Goal: Task Accomplishment & Management: Manage account settings

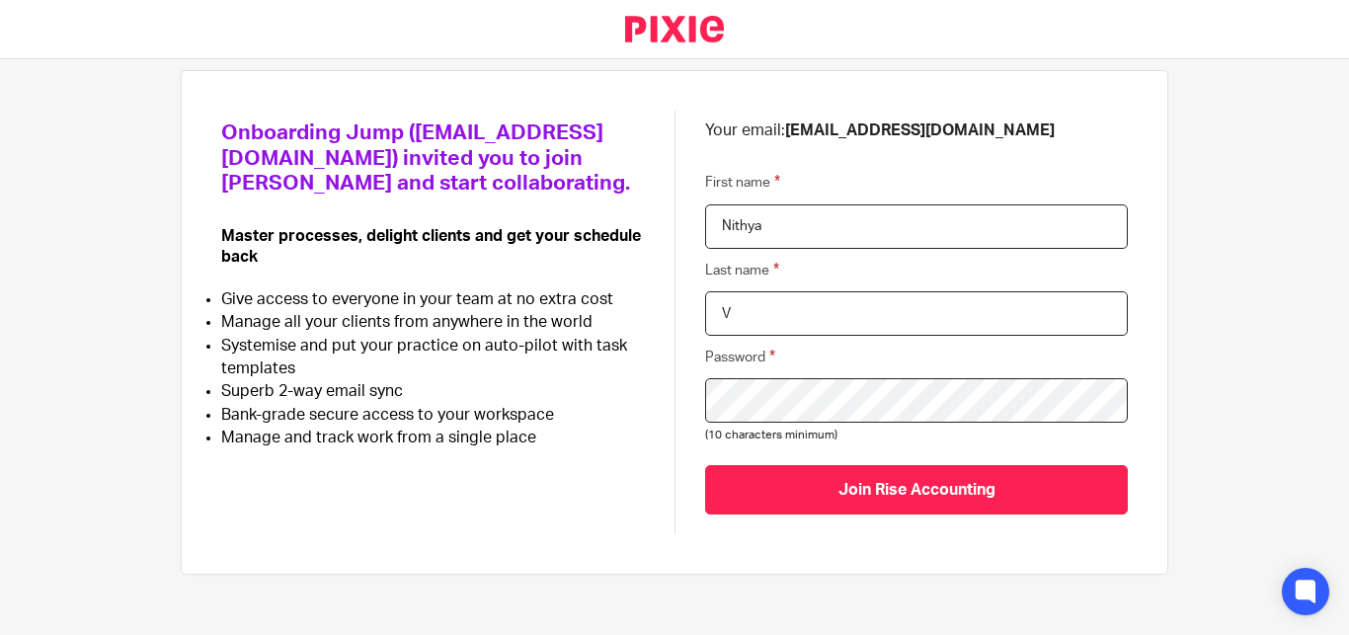
scroll to position [137, 0]
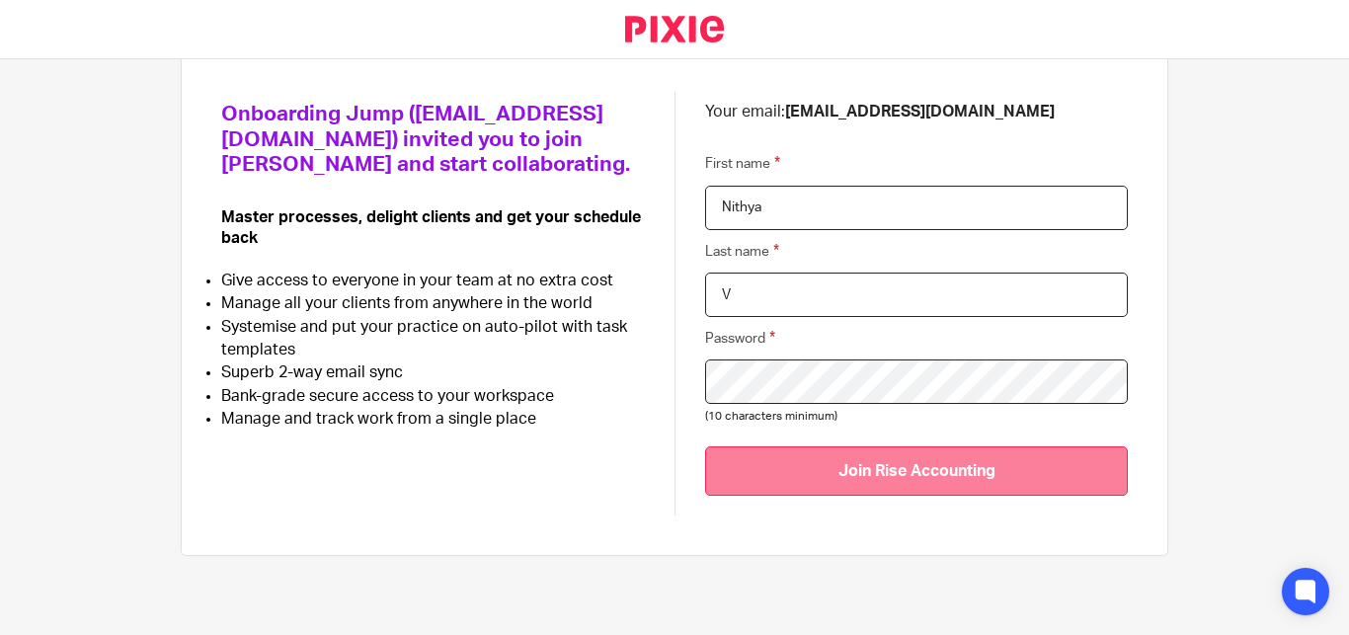
click at [903, 467] on input "Join Rise Accounting" at bounding box center [916, 470] width 423 height 48
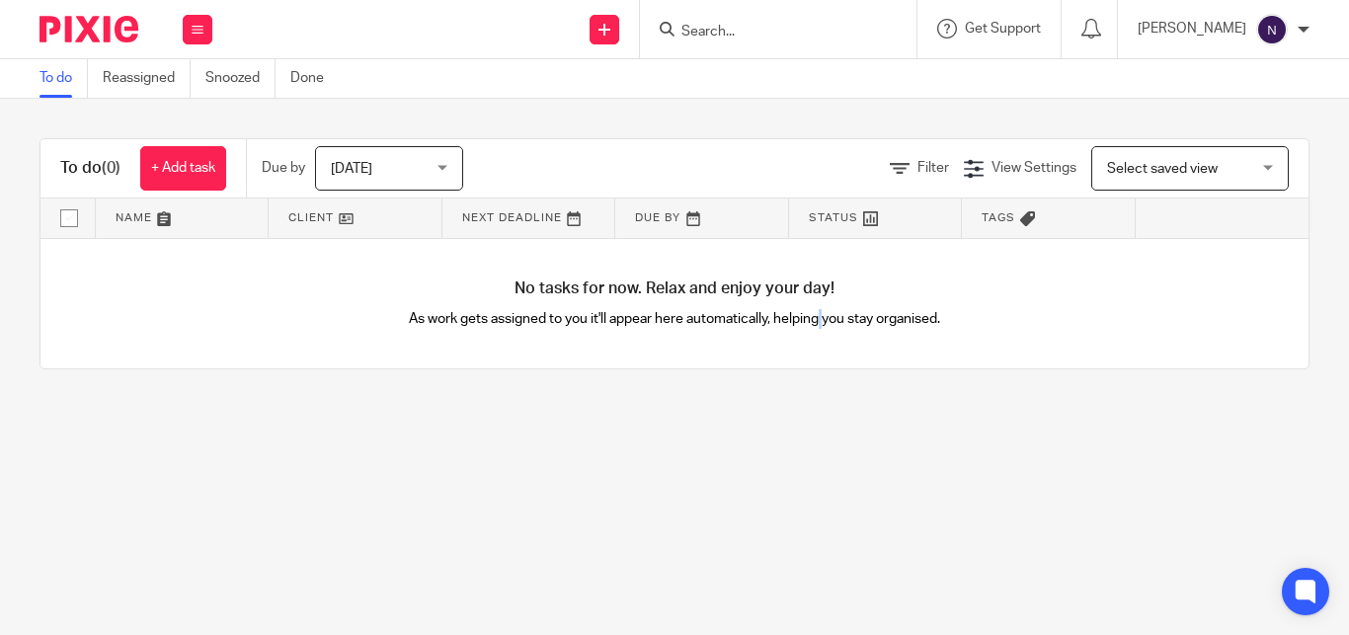
click at [801, 497] on main "To do Reassigned Snoozed Done To do (0) + Add task Due by Today Today Today Tom…" at bounding box center [674, 317] width 1349 height 635
click at [201, 29] on icon at bounding box center [198, 30] width 12 height 12
click at [1279, 35] on img at bounding box center [1272, 30] width 32 height 32
click at [1240, 70] on li "My profile" at bounding box center [1233, 79] width 130 height 29
click at [1240, 83] on span "My profile" at bounding box center [1226, 79] width 61 height 14
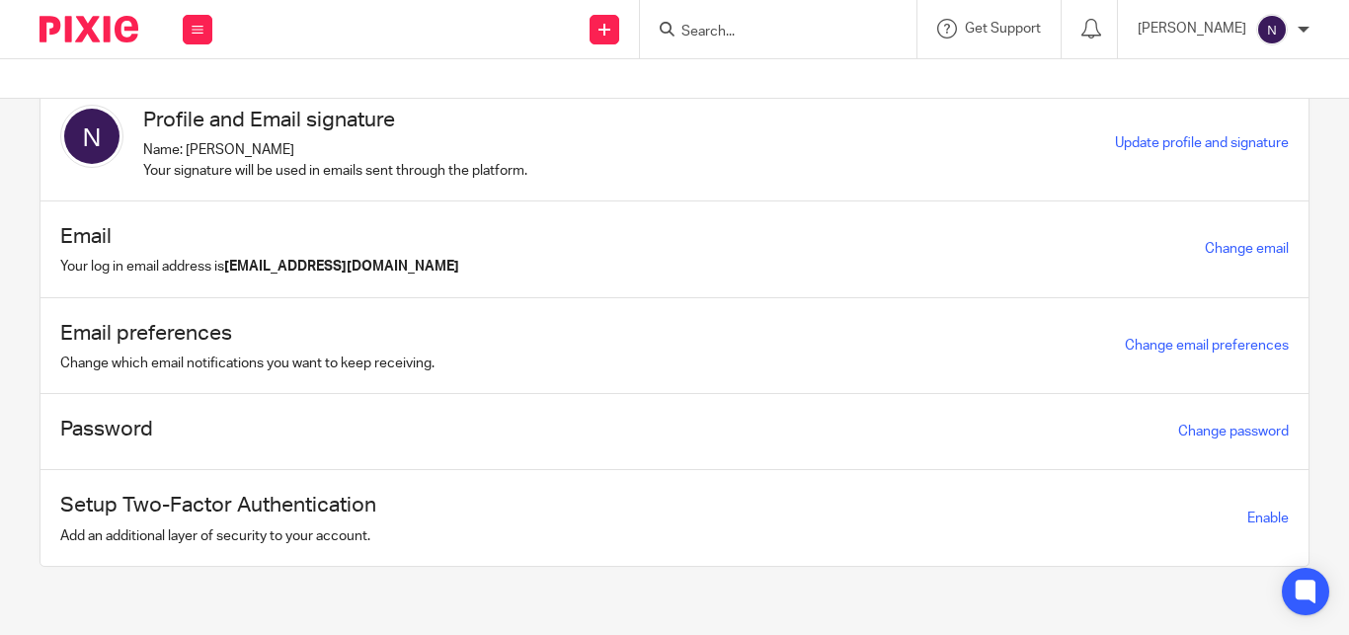
scroll to position [55, 0]
click at [1247, 519] on span "Enable" at bounding box center [1267, 518] width 41 height 14
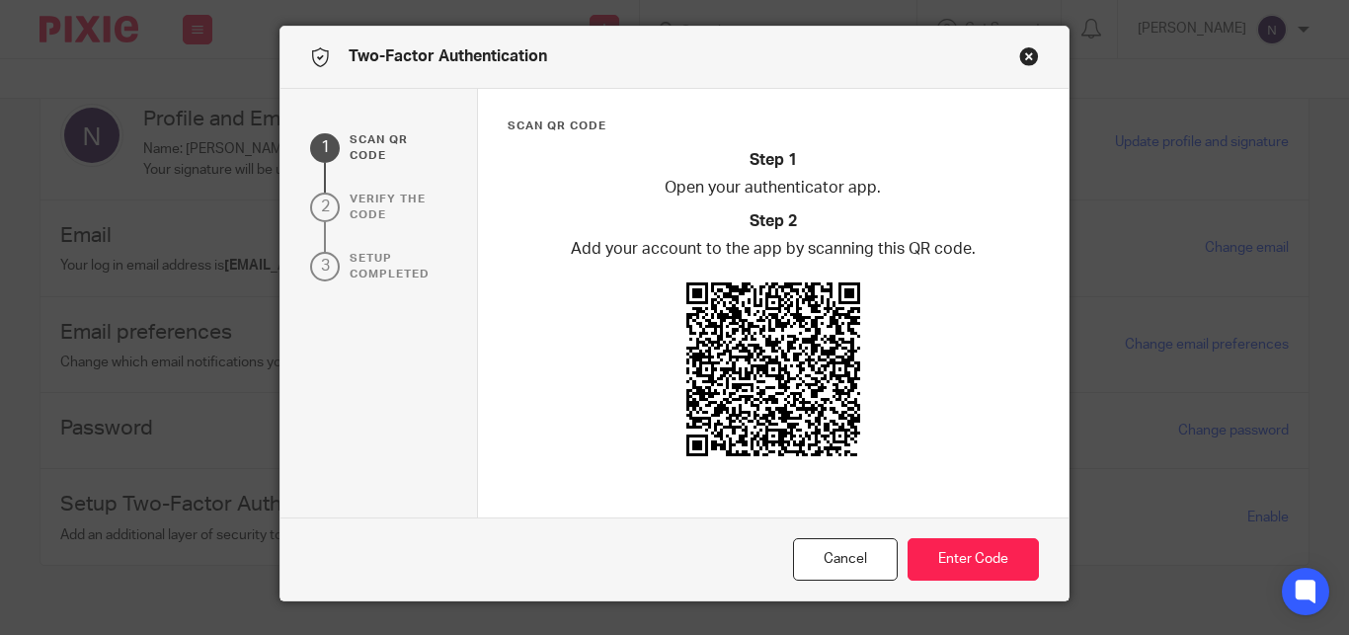
scroll to position [54, 0]
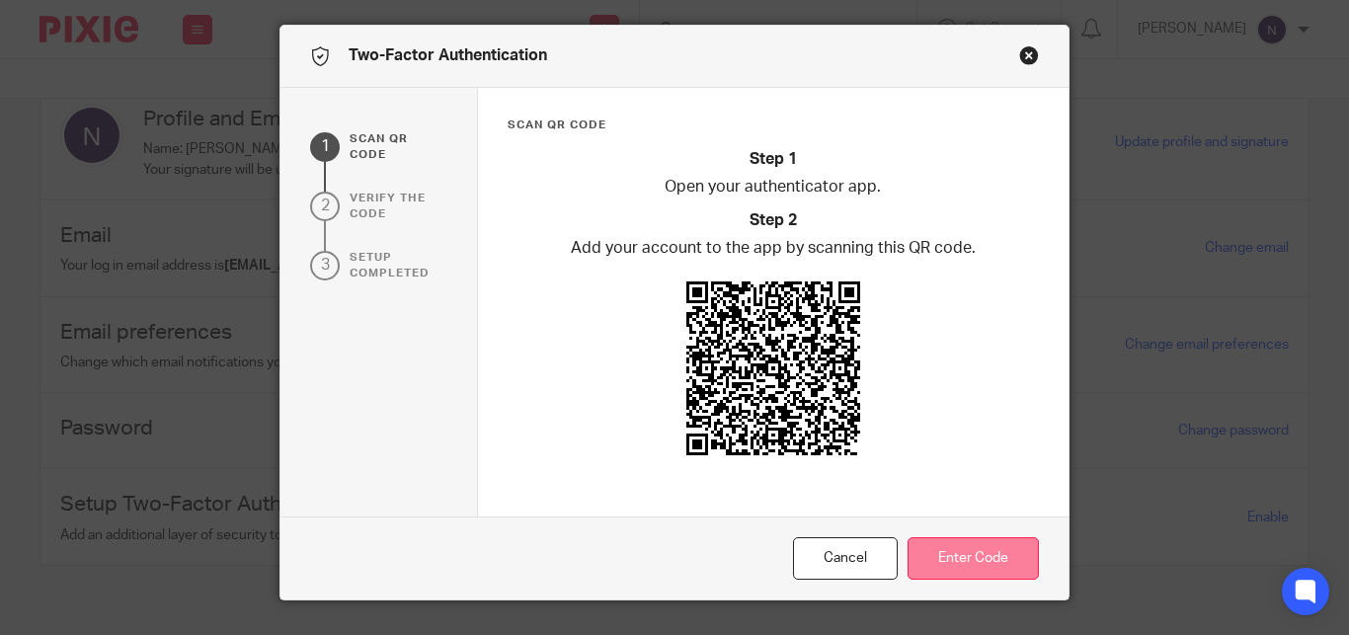
click at [972, 572] on button "Enter Code" at bounding box center [973, 558] width 131 height 42
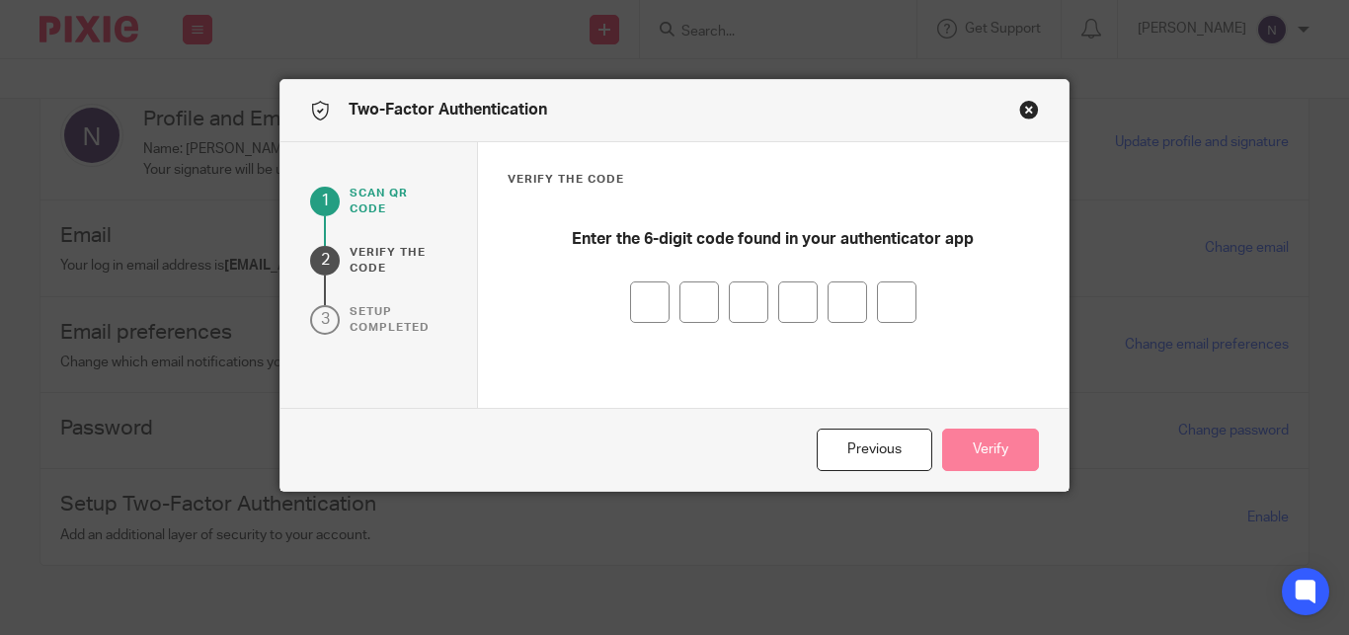
click at [635, 294] on input "number" at bounding box center [650, 301] width 40 height 41
type input "2"
type input "8"
type input "3"
click at [750, 298] on input "3" at bounding box center [749, 301] width 40 height 41
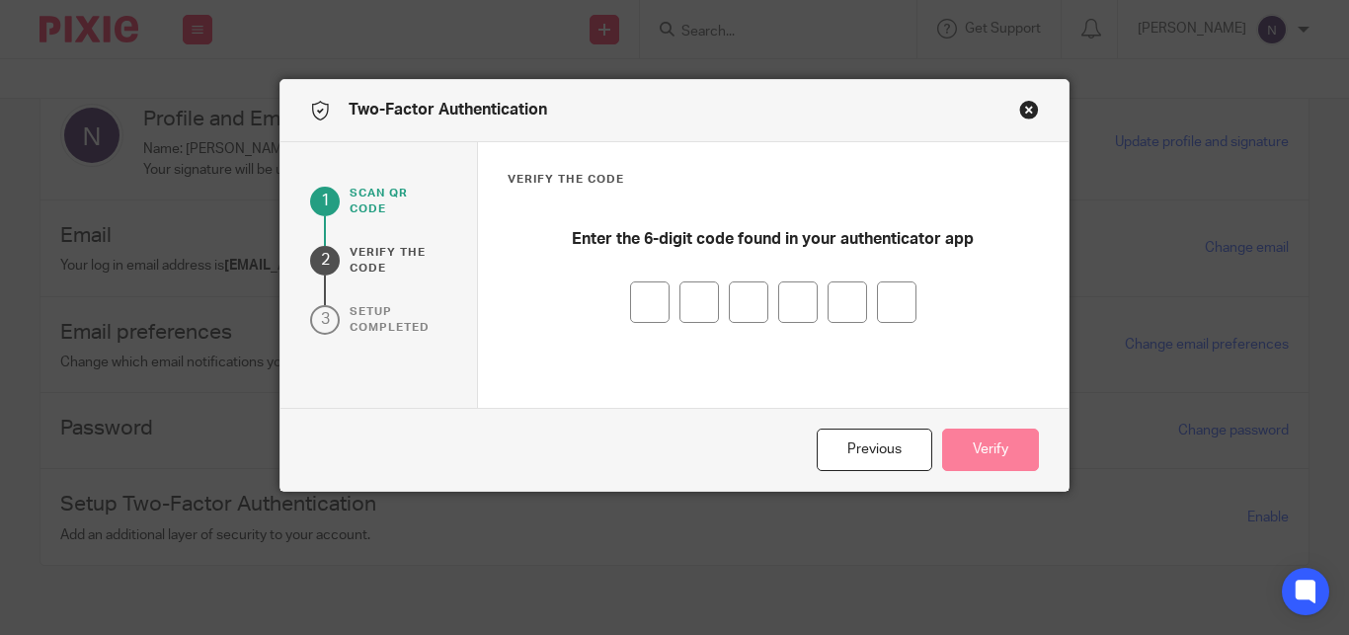
type input "1"
type input "7"
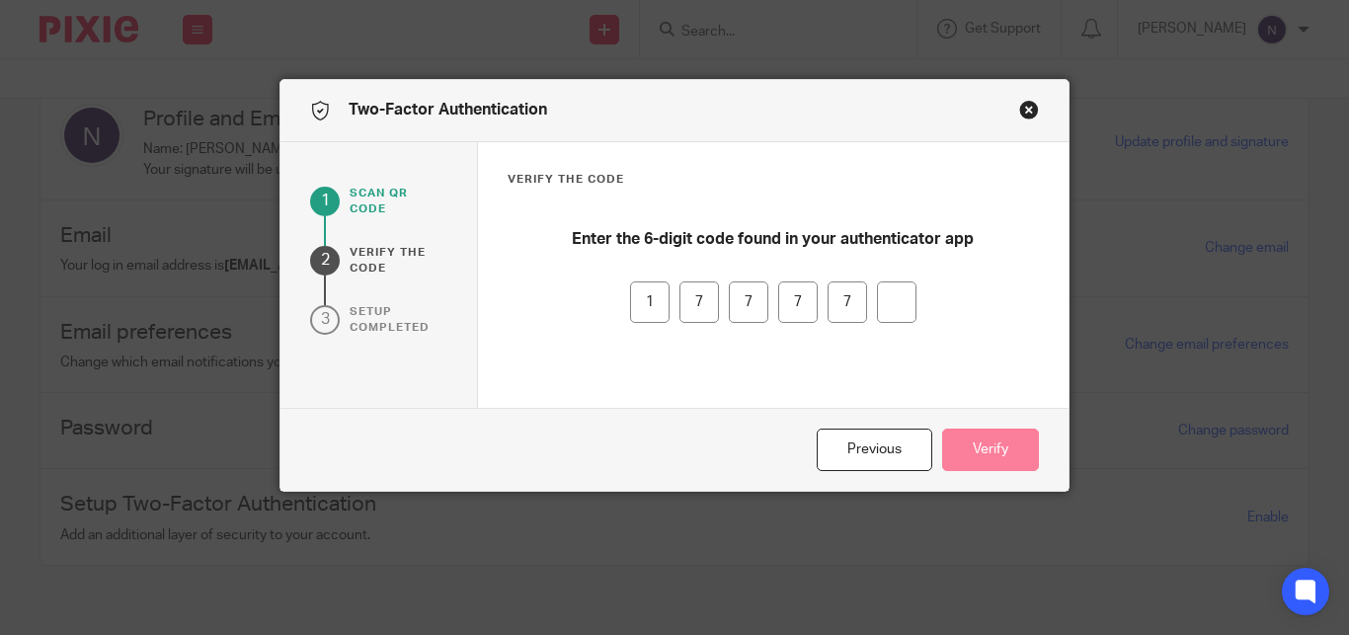
type input "4"
click at [985, 441] on button "Verify" at bounding box center [990, 450] width 97 height 42
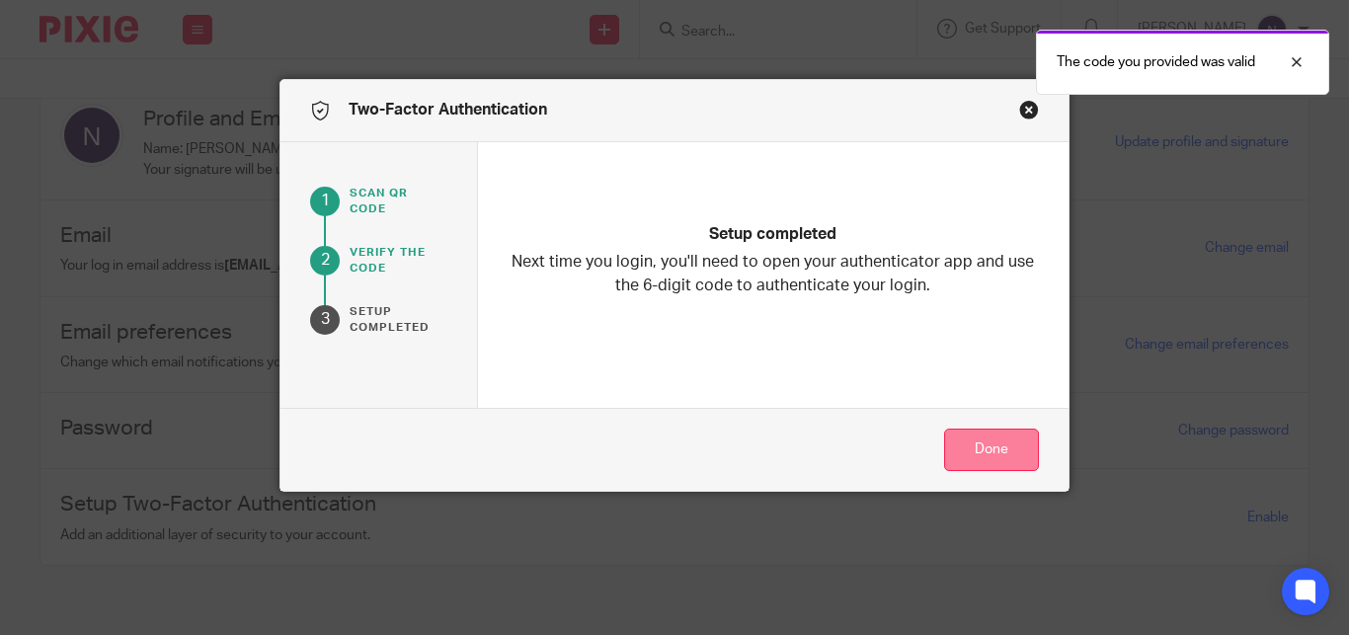
click at [960, 448] on button "Done" at bounding box center [991, 450] width 95 height 42
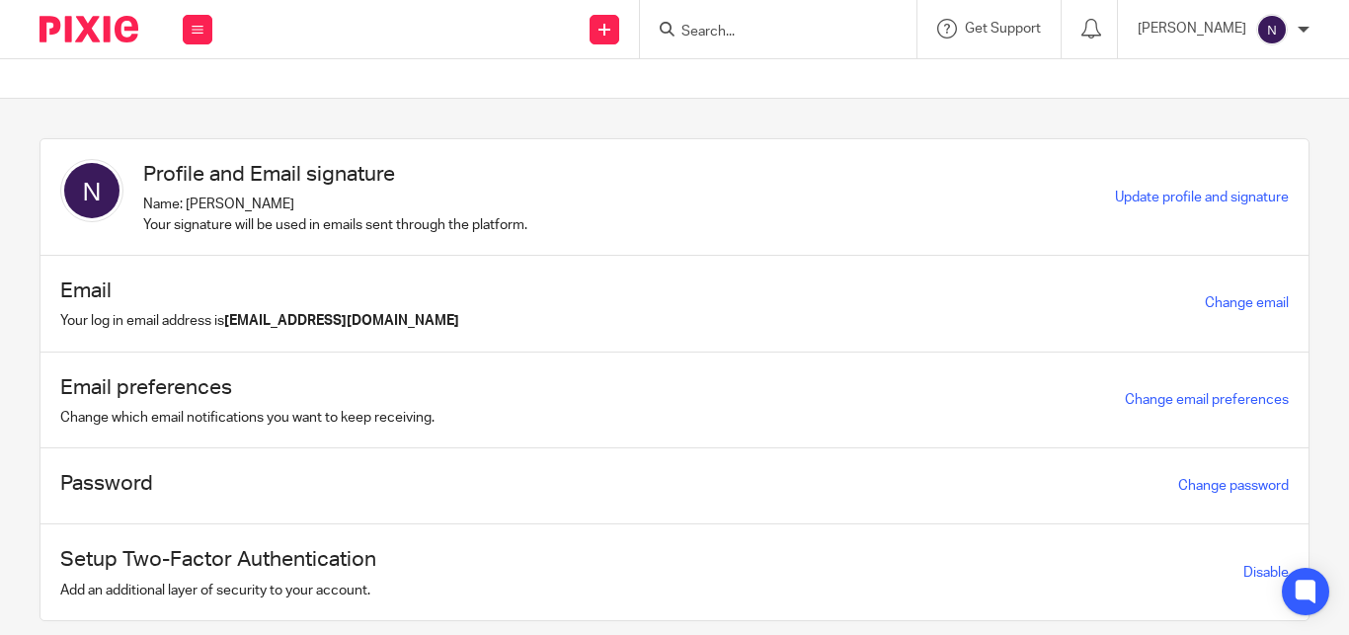
click at [82, 40] on img at bounding box center [89, 29] width 99 height 27
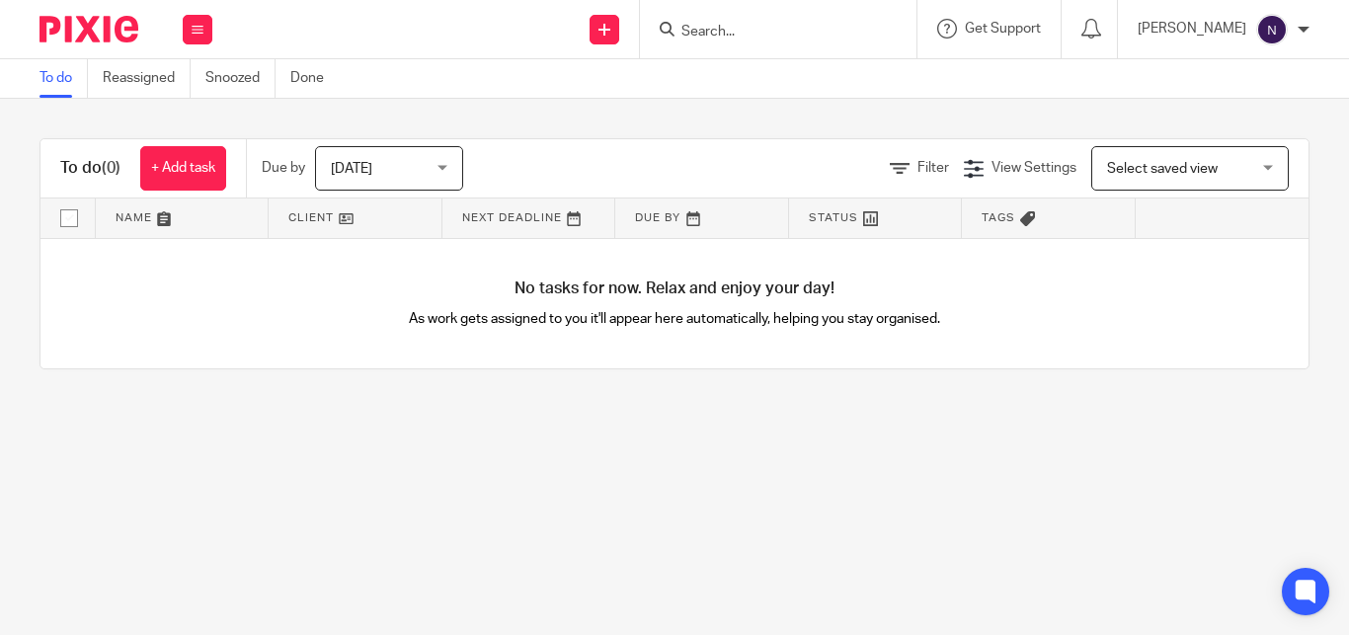
click at [460, 25] on div "Send new email Create task Add client Get Support Contact Support Help Document…" at bounding box center [790, 29] width 1117 height 58
click at [1264, 28] on img at bounding box center [1272, 30] width 32 height 32
click at [1204, 280] on div "No tasks for now. Relax and enjoy your day! As work gets assigned to you it'll …" at bounding box center [674, 304] width 1268 height 130
click at [102, 39] on img at bounding box center [89, 29] width 99 height 27
